Goal: Information Seeking & Learning: Learn about a topic

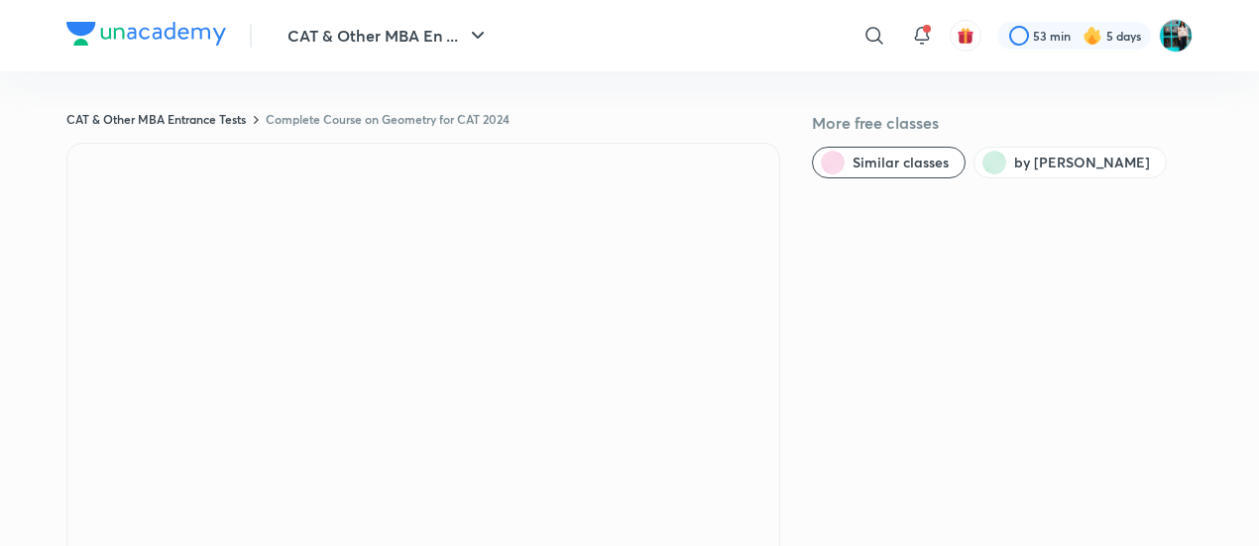
scroll to position [478, 0]
